Goal: Information Seeking & Learning: Check status

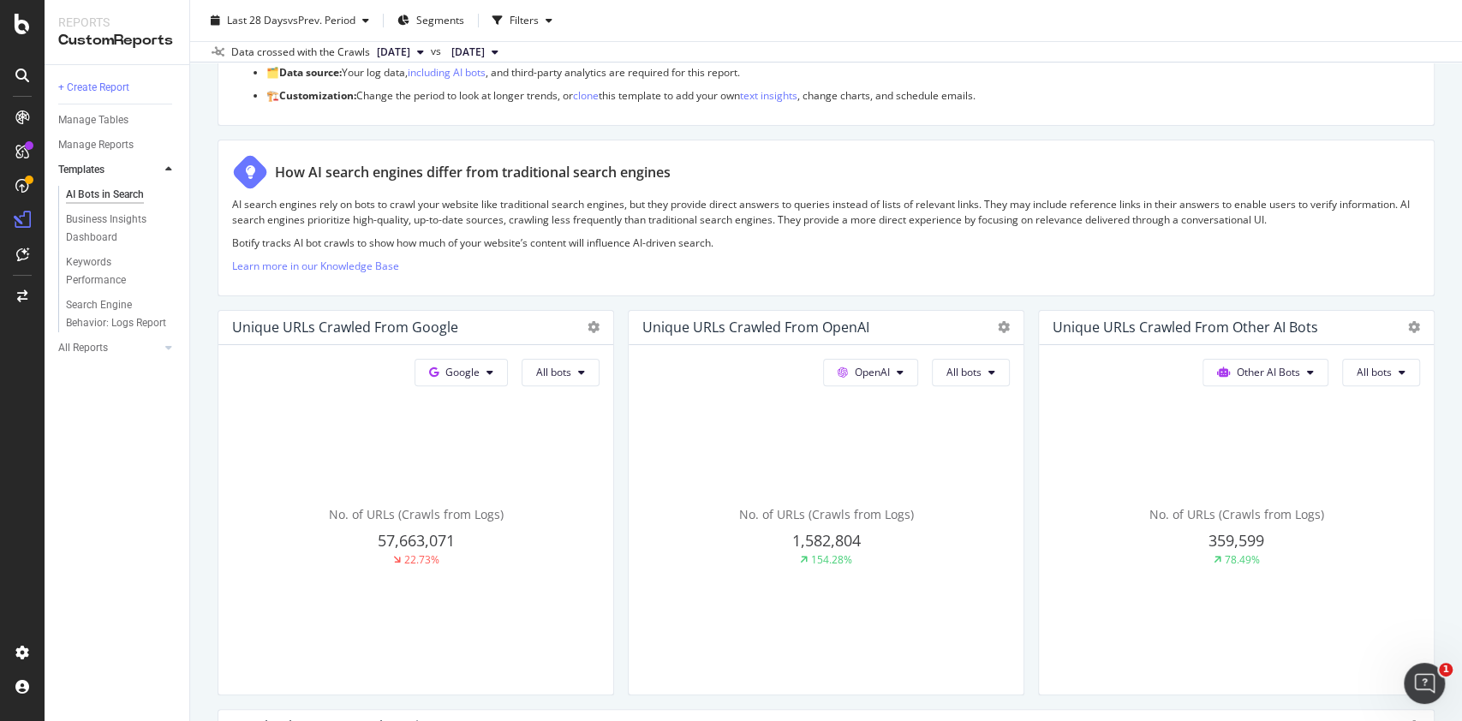
click at [371, 430] on div "No. of URLs (Crawls from Logs) 57,663,071 22.73%" at bounding box center [415, 537] width 367 height 288
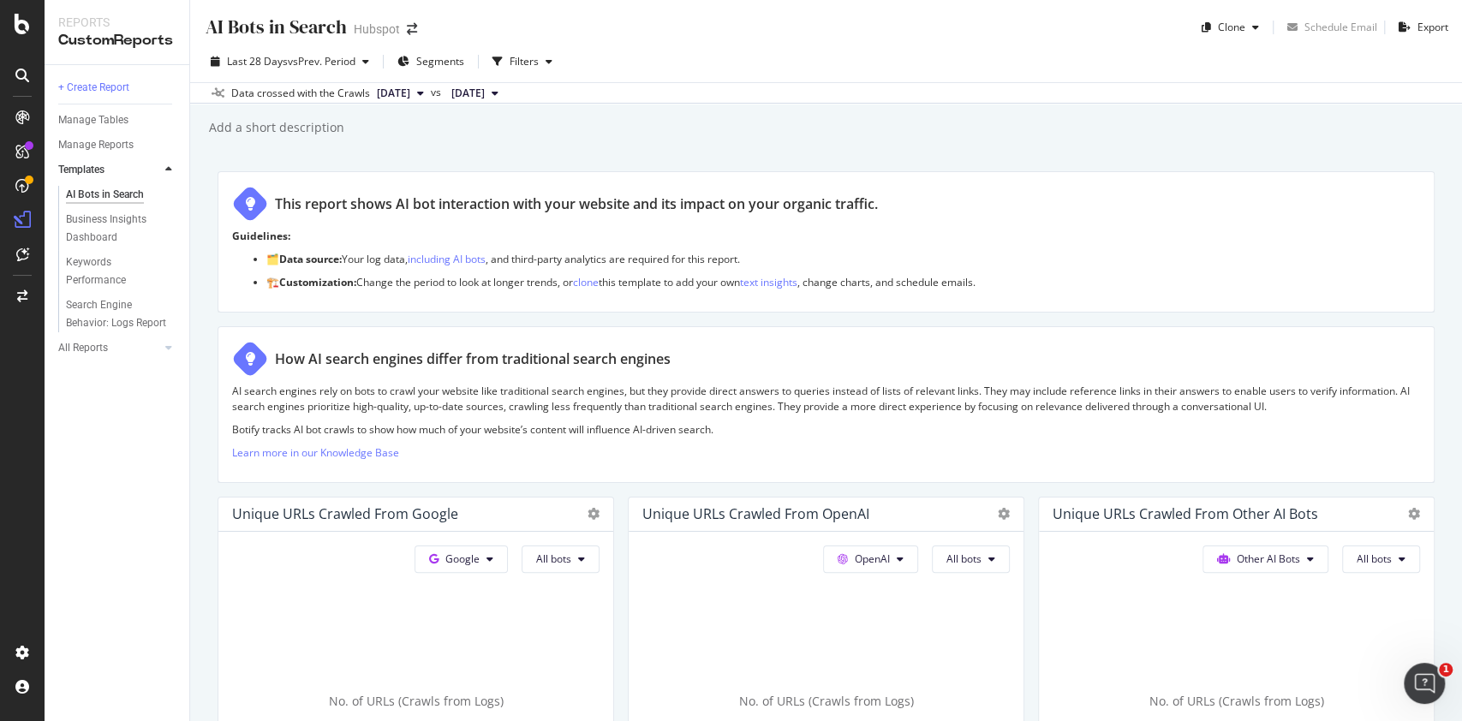
click at [408, 98] on span "[DATE]" at bounding box center [393, 93] width 33 height 15
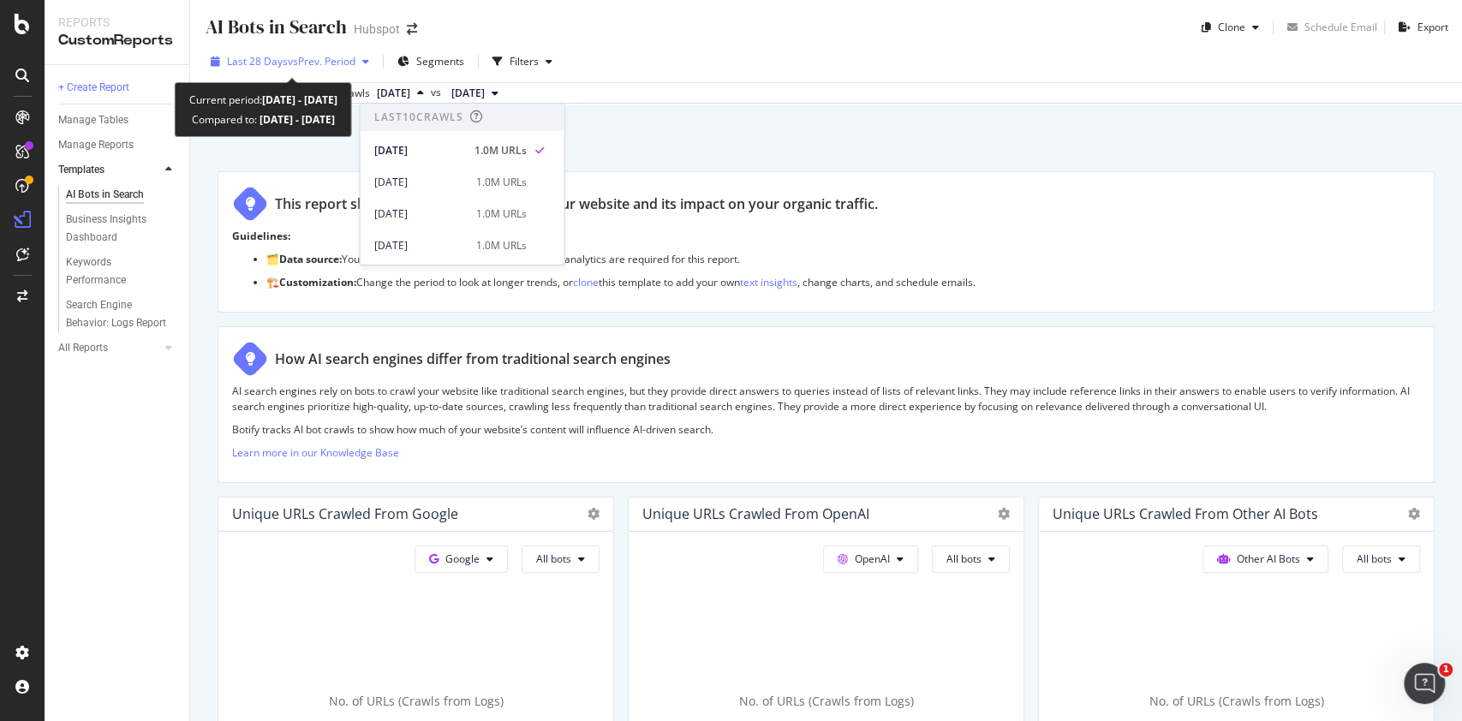
click at [355, 58] on span "vs Prev. Period" at bounding box center [322, 61] width 68 height 15
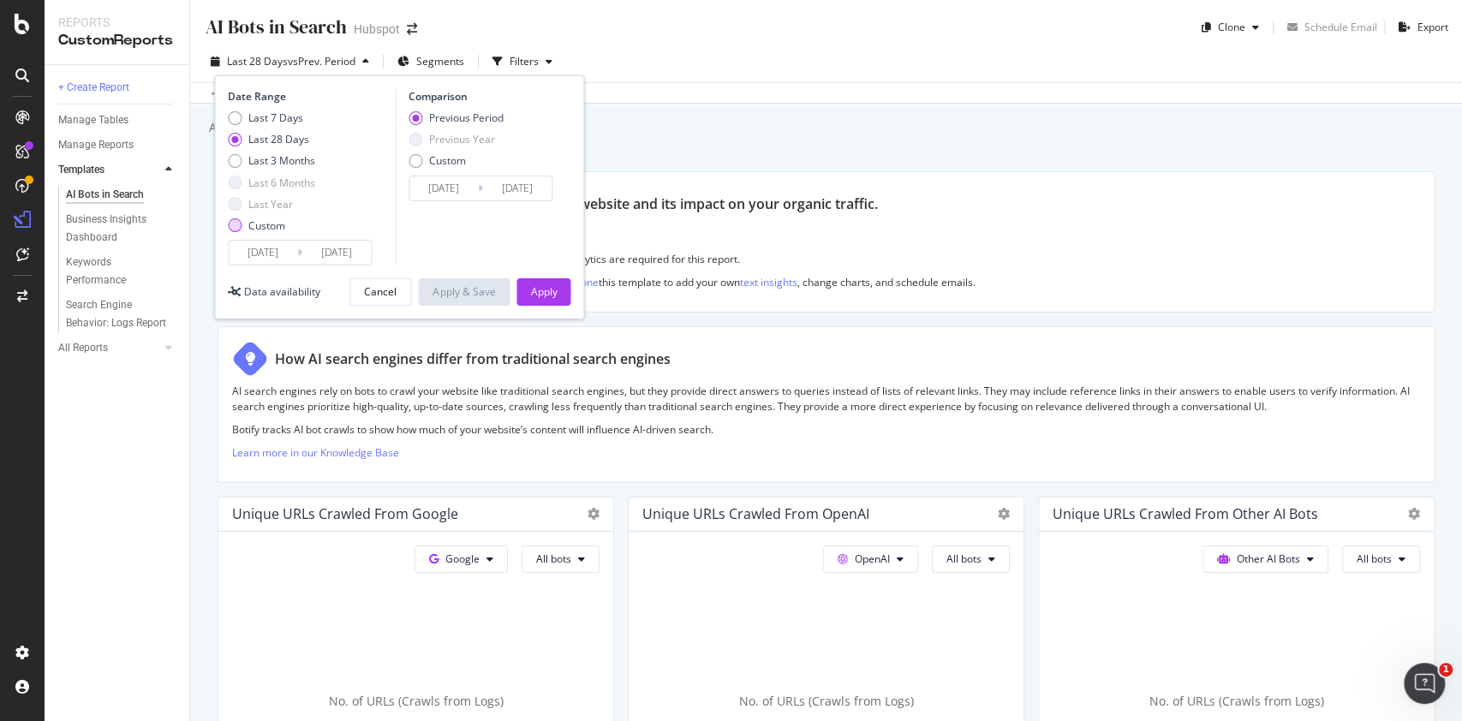
click at [230, 230] on div "Custom" at bounding box center [235, 225] width 14 height 14
click at [271, 255] on input "[DATE]" at bounding box center [263, 253] width 69 height 24
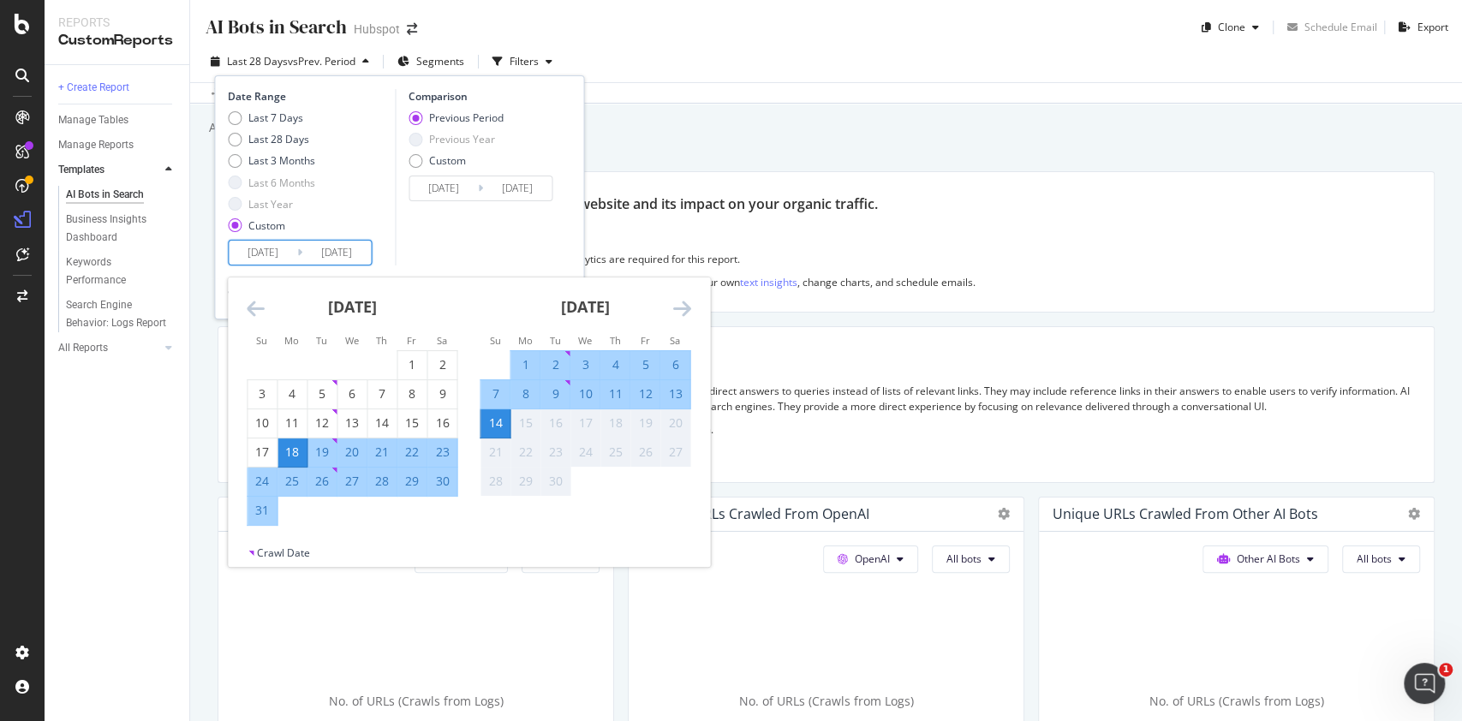
click at [250, 301] on icon "Move backward to switch to the previous month." at bounding box center [256, 308] width 18 height 21
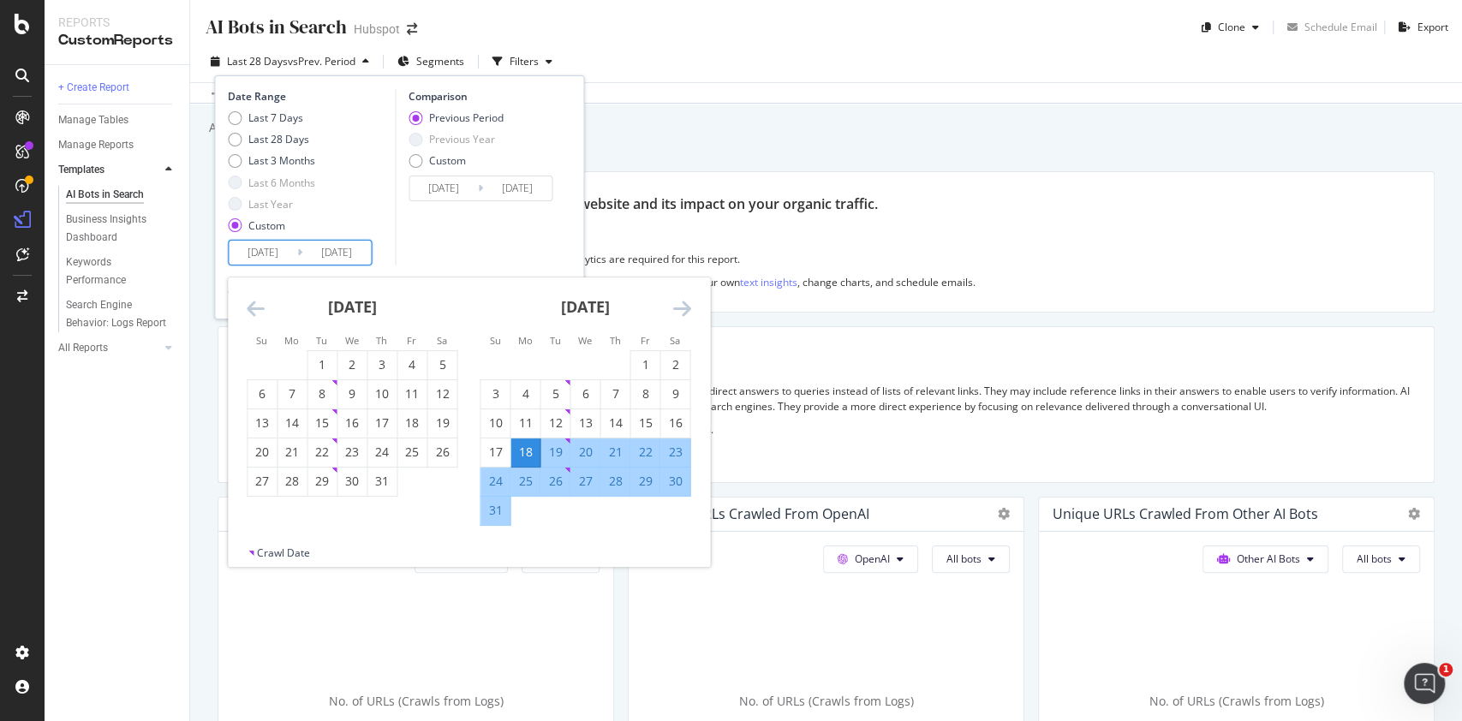
click at [250, 301] on icon "Move backward to switch to the previous month." at bounding box center [256, 308] width 18 height 21
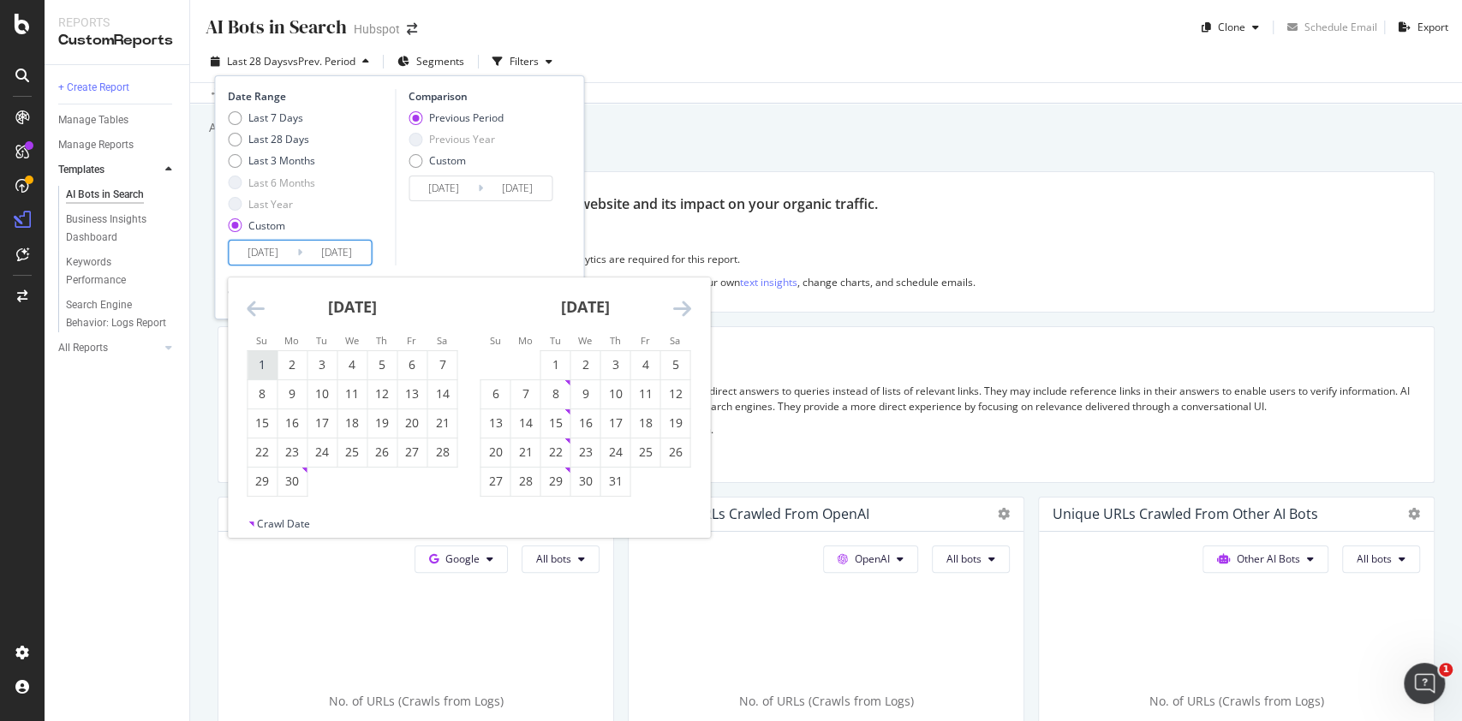
click at [259, 363] on div "1" at bounding box center [261, 364] width 29 height 17
type input "[DATE]"
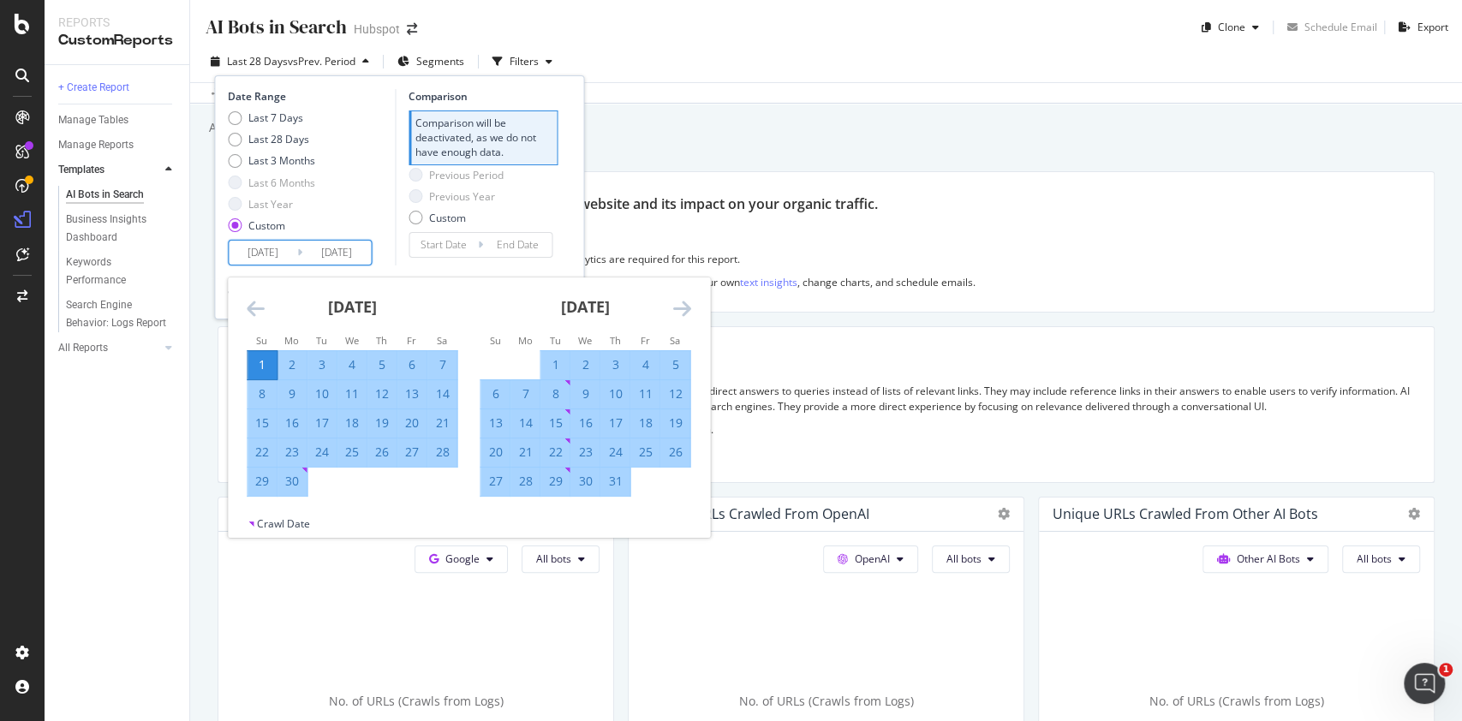
click at [679, 309] on icon "Move forward to switch to the next month." at bounding box center [681, 308] width 18 height 21
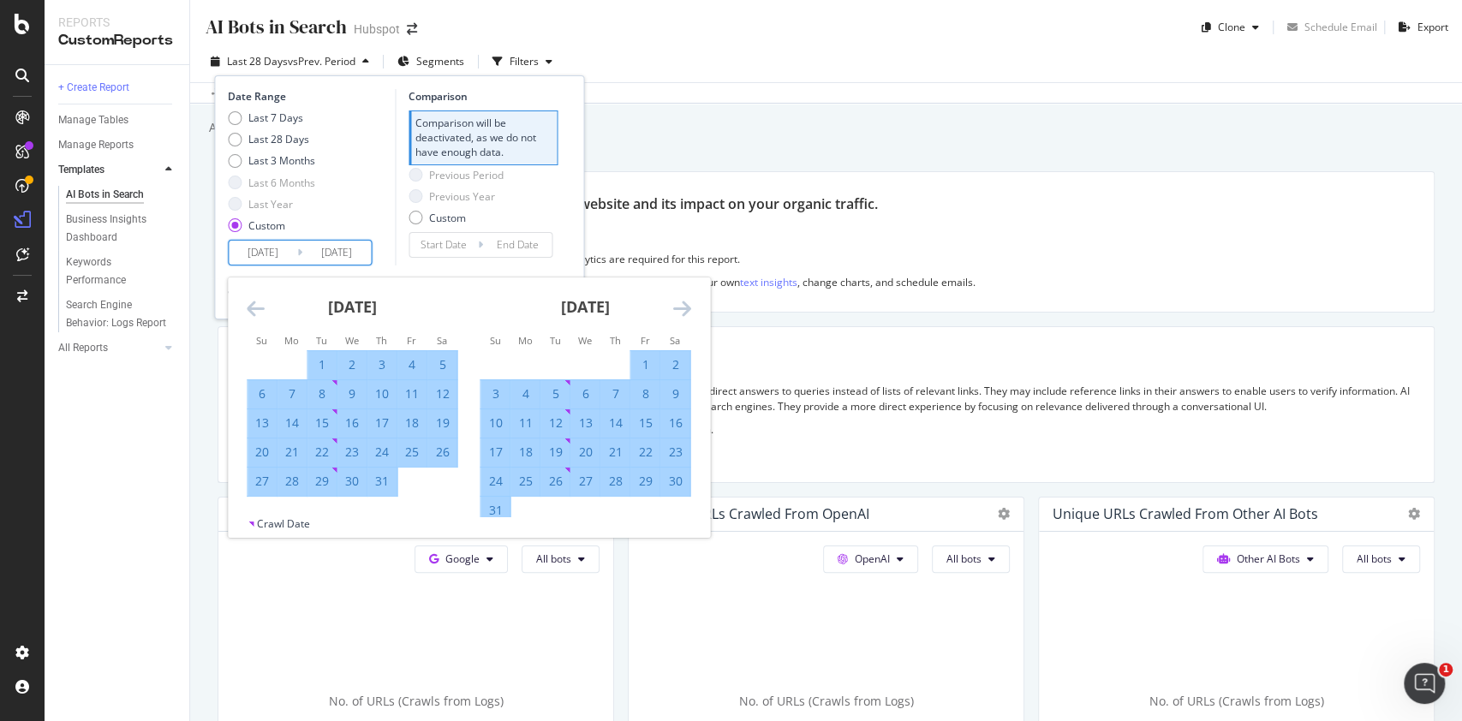
click at [499, 512] on div "31" at bounding box center [494, 510] width 29 height 17
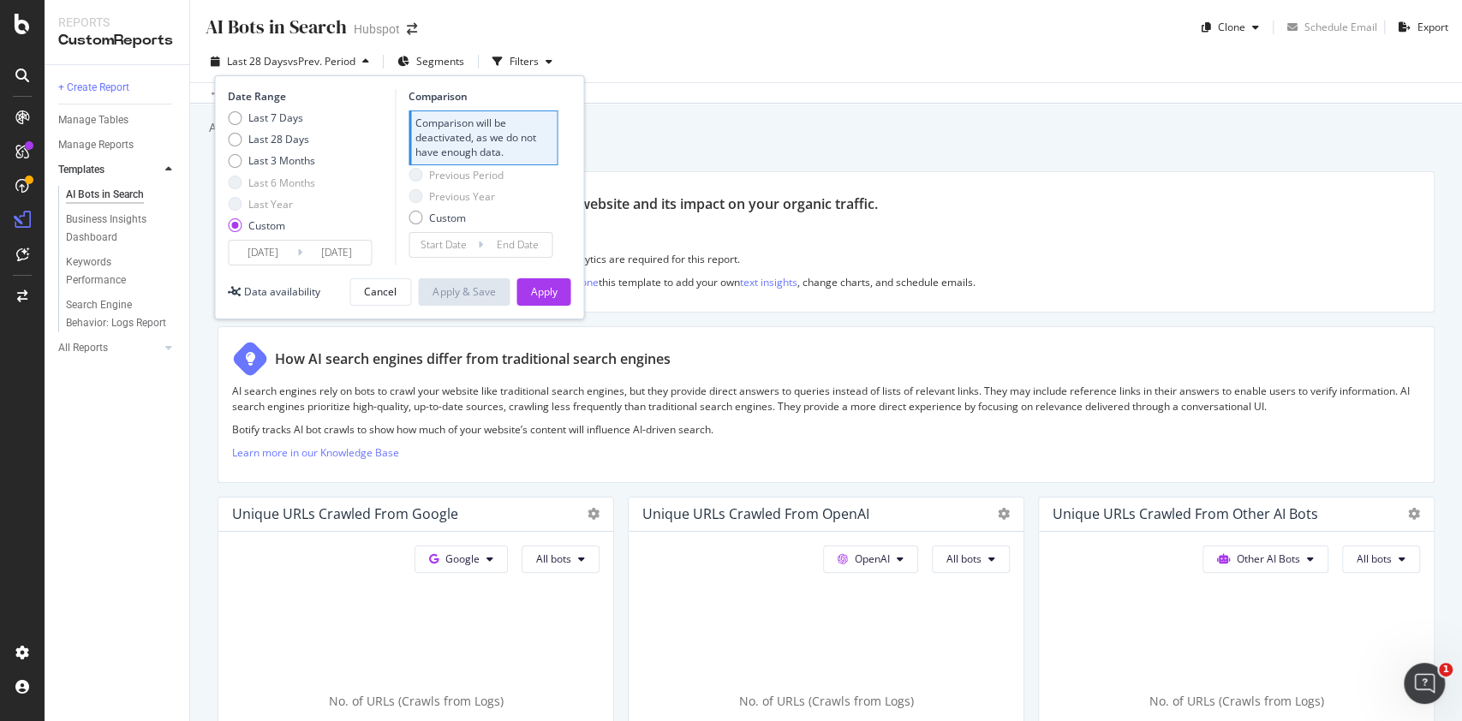
type input "[DATE]"
click at [546, 304] on div "Apply" at bounding box center [543, 292] width 27 height 26
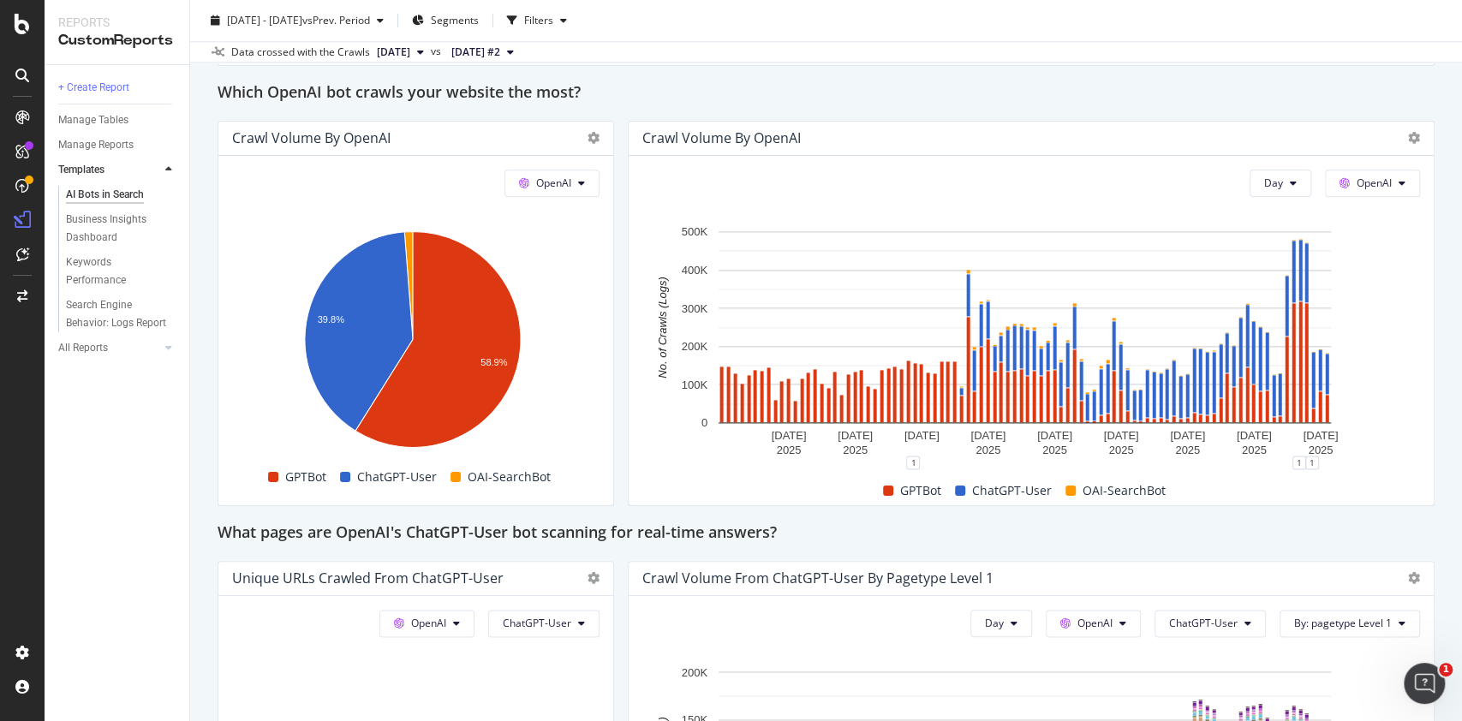
scroll to position [1435, 0]
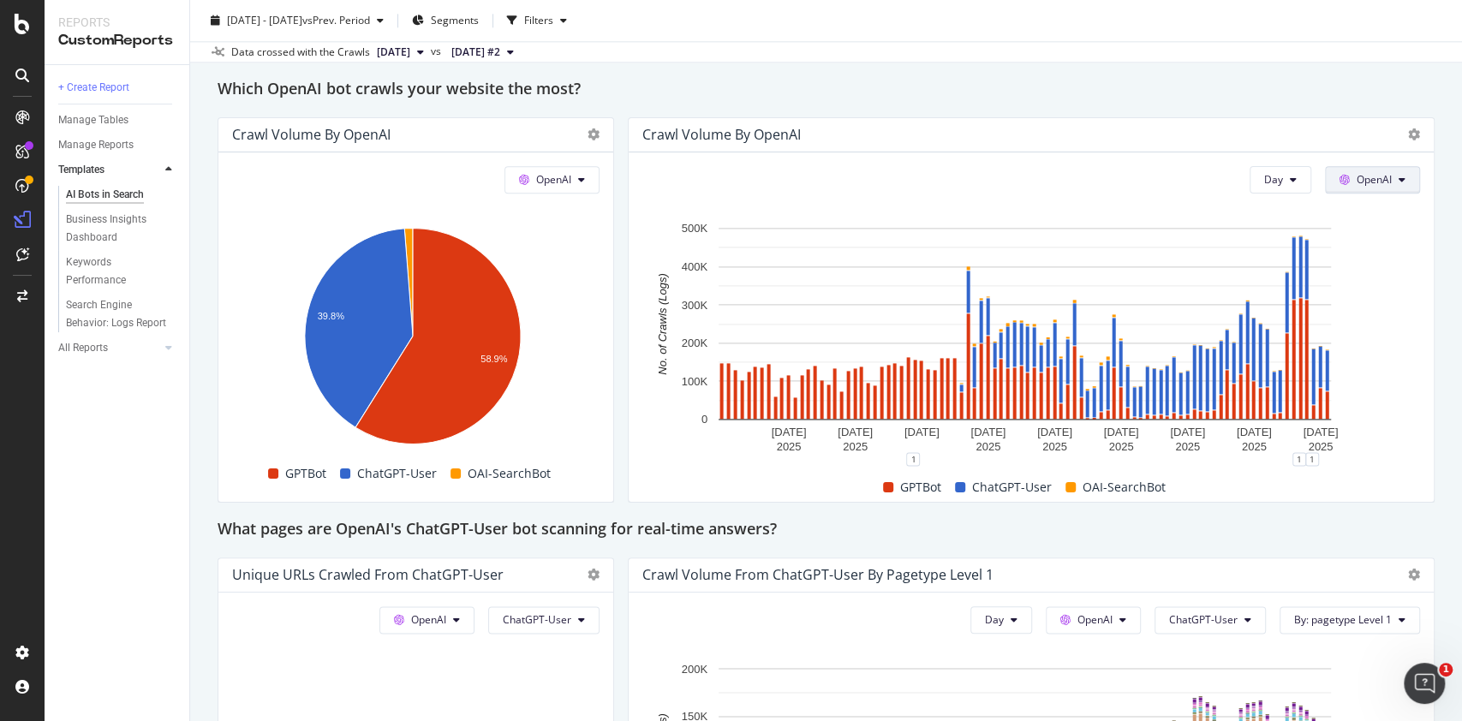
click at [1351, 189] on button "OpenAI" at bounding box center [1372, 179] width 95 height 27
click at [1158, 130] on div "Crawl Volume by OpenAI" at bounding box center [1016, 134] width 748 height 17
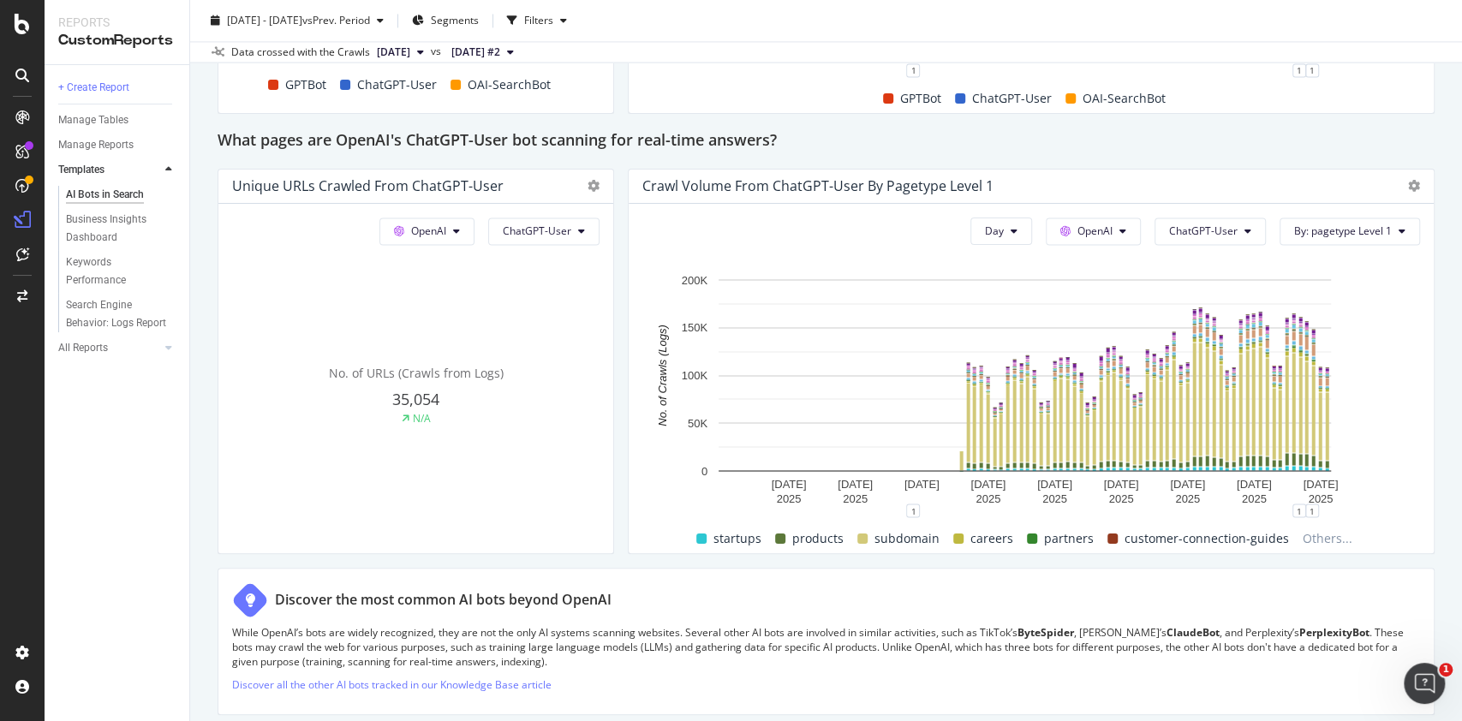
scroll to position [1827, 0]
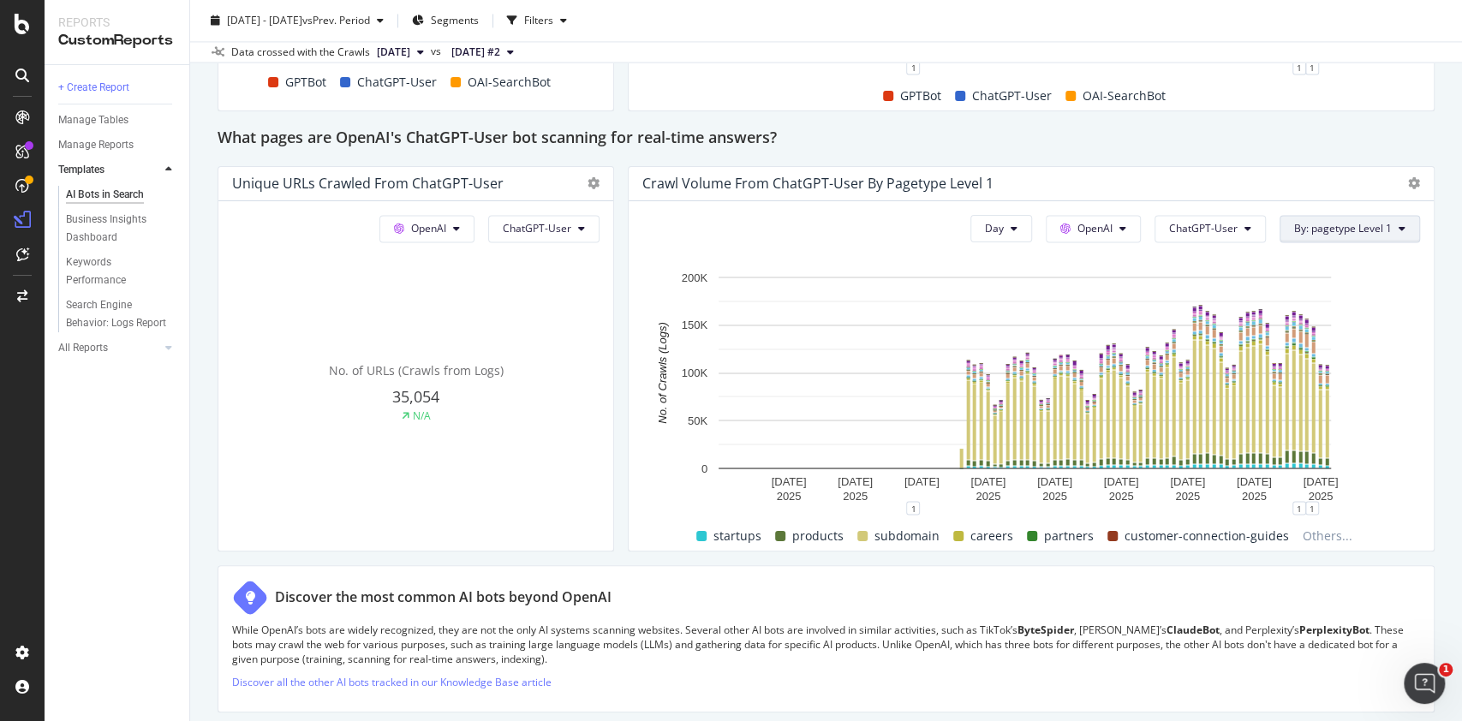
click at [1294, 224] on span "By: pagetype Level 1" at bounding box center [1343, 228] width 98 height 15
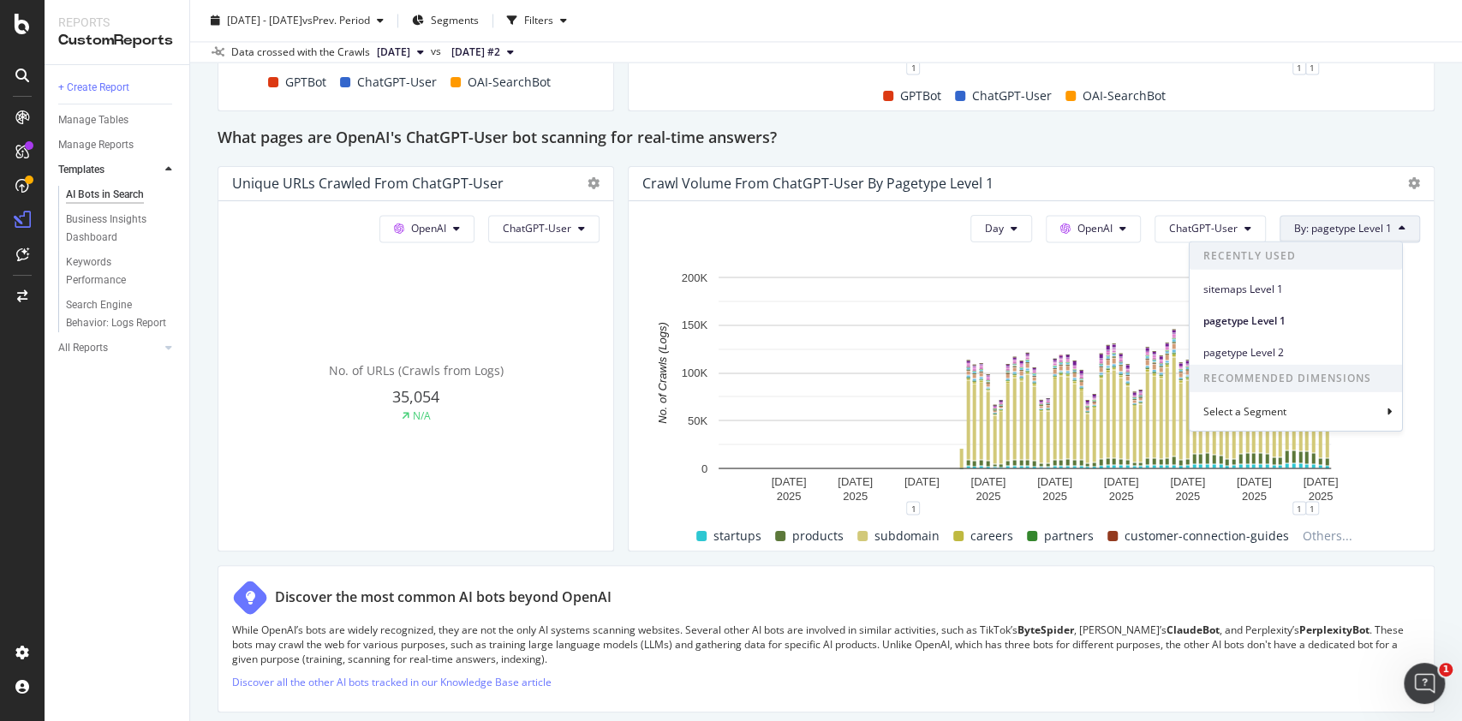
click at [1294, 224] on span "By: pagetype Level 1" at bounding box center [1343, 228] width 98 height 15
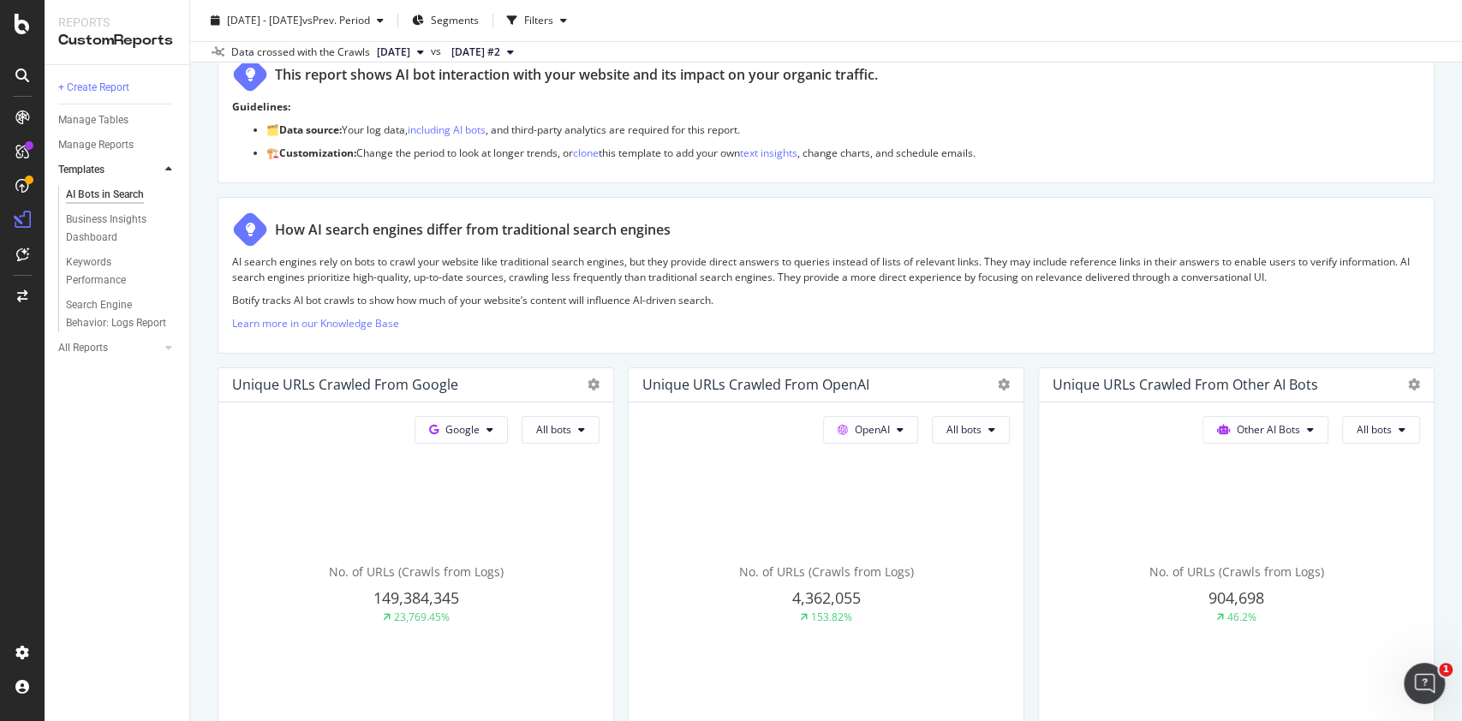
scroll to position [79, 0]
